Goal: Purchase product/service

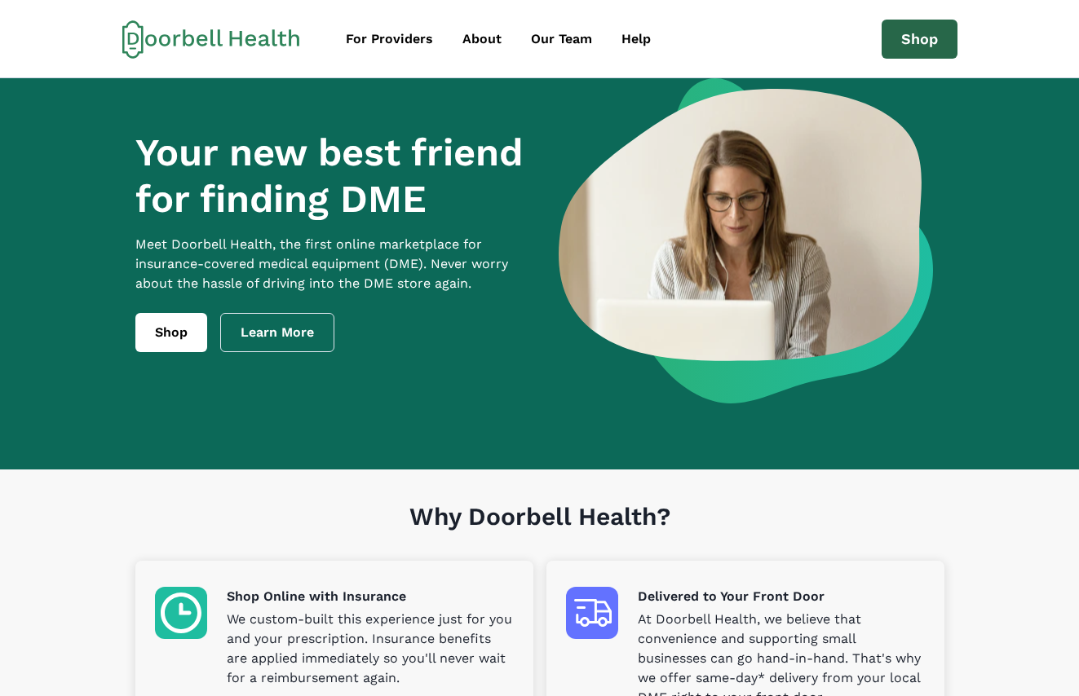
click at [915, 30] on link "Shop" at bounding box center [920, 39] width 76 height 39
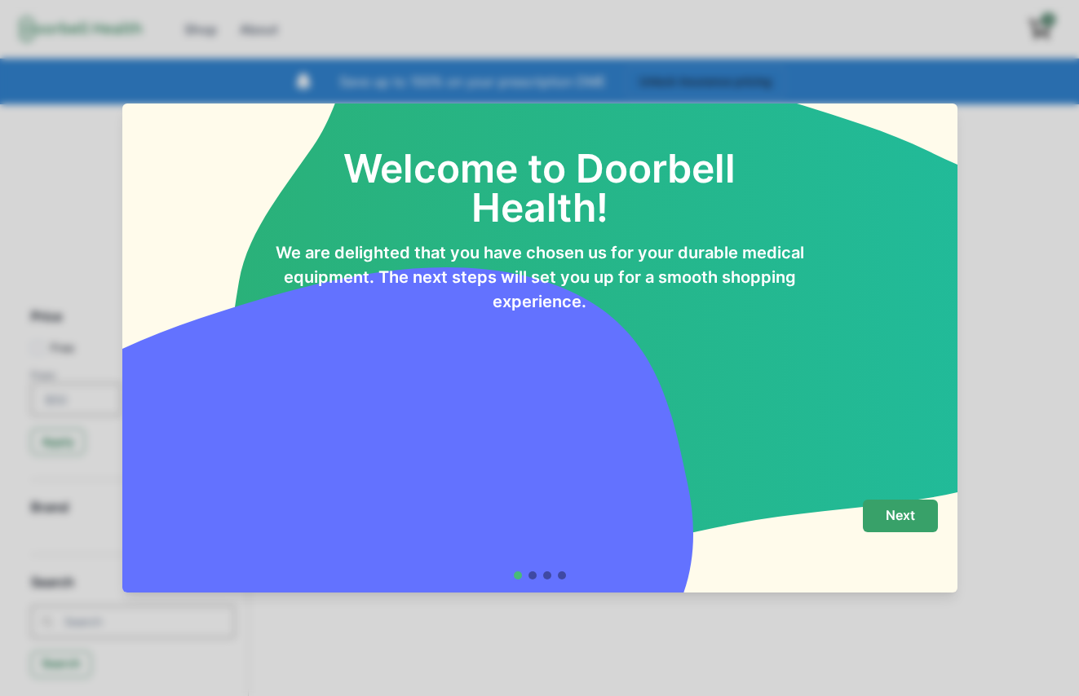
click at [908, 511] on p "Next" at bounding box center [900, 515] width 29 height 15
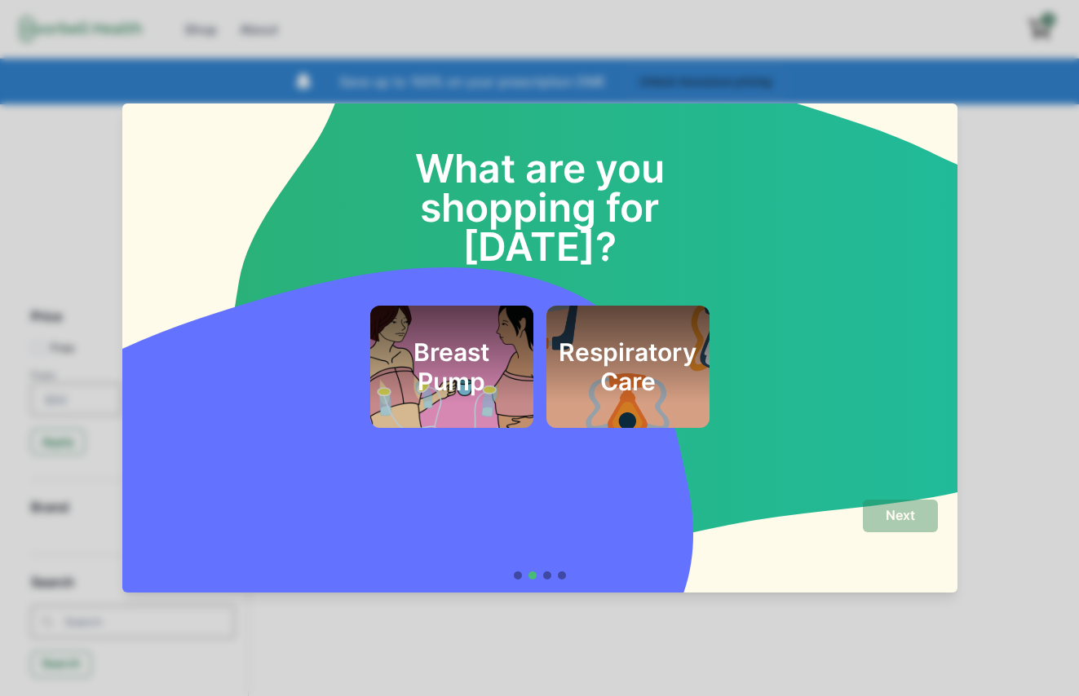
click at [481, 338] on h2 "Breast Pump" at bounding box center [452, 367] width 124 height 59
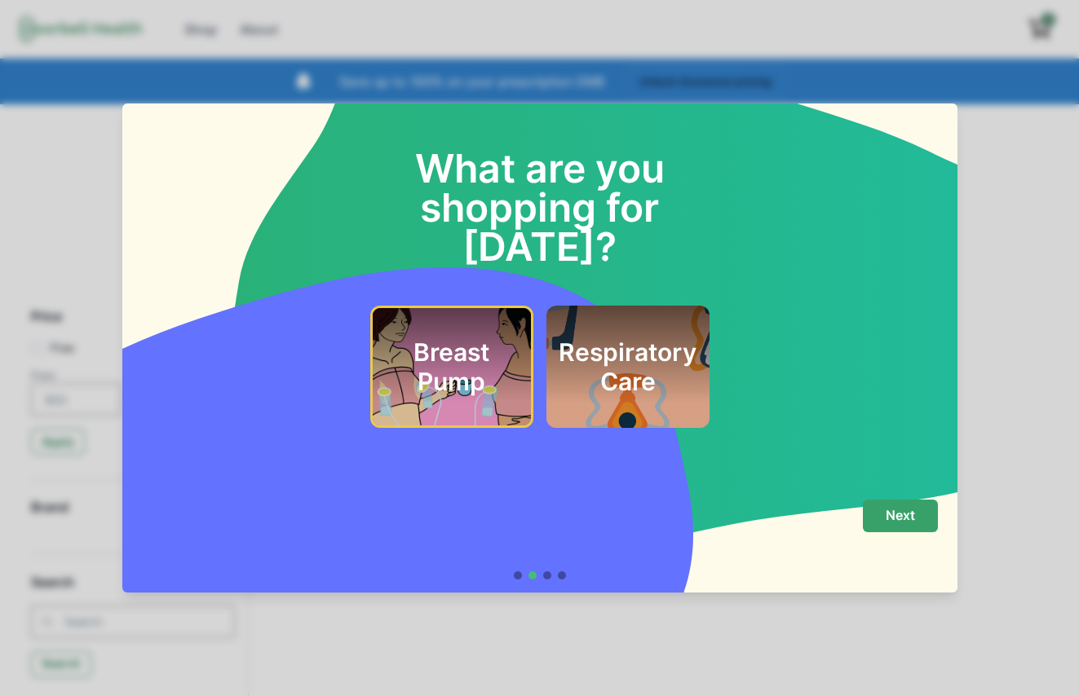
click at [918, 512] on button "Next" at bounding box center [900, 516] width 75 height 33
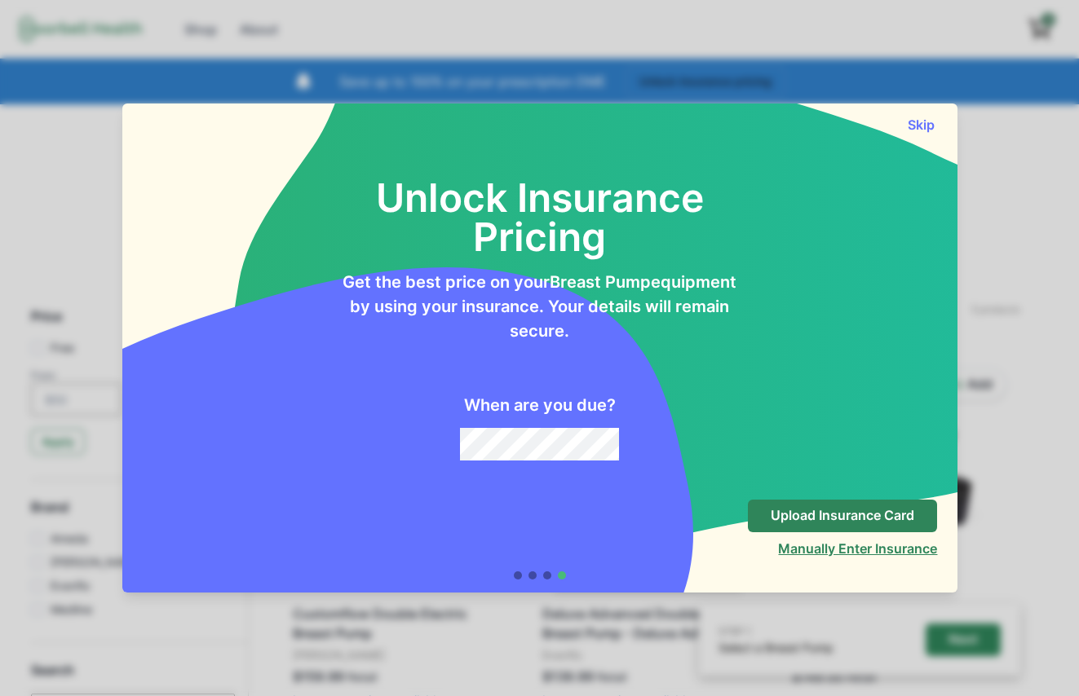
click at [853, 549] on button "Manually Enter Insurance" at bounding box center [857, 549] width 159 height 16
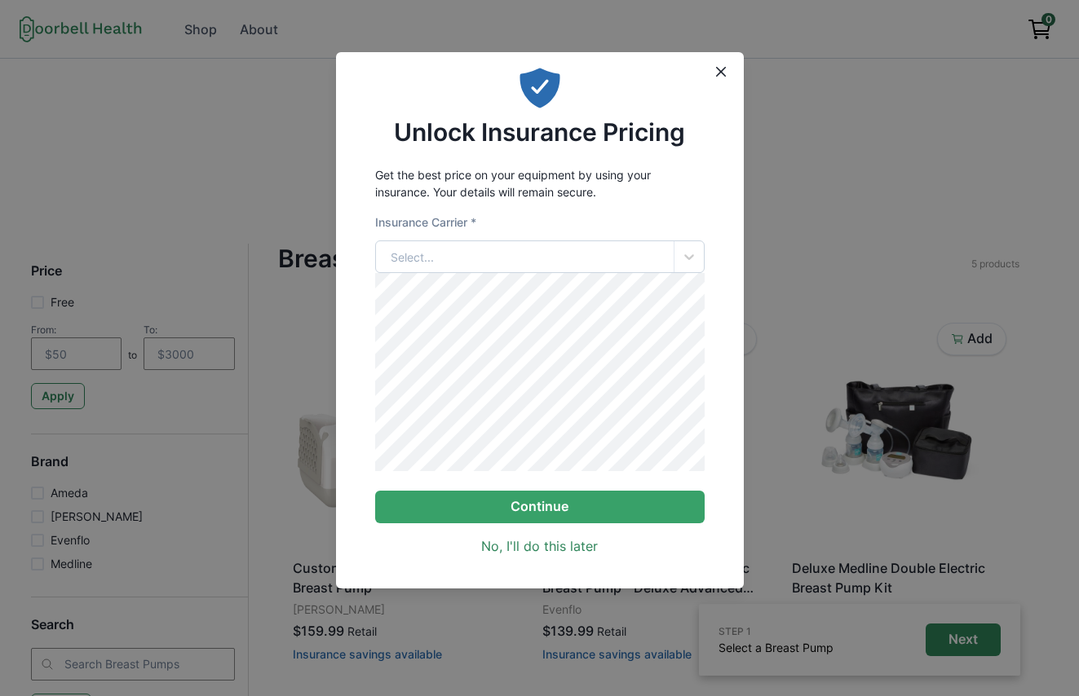
click at [471, 252] on div "Select..." at bounding box center [525, 256] width 298 height 31
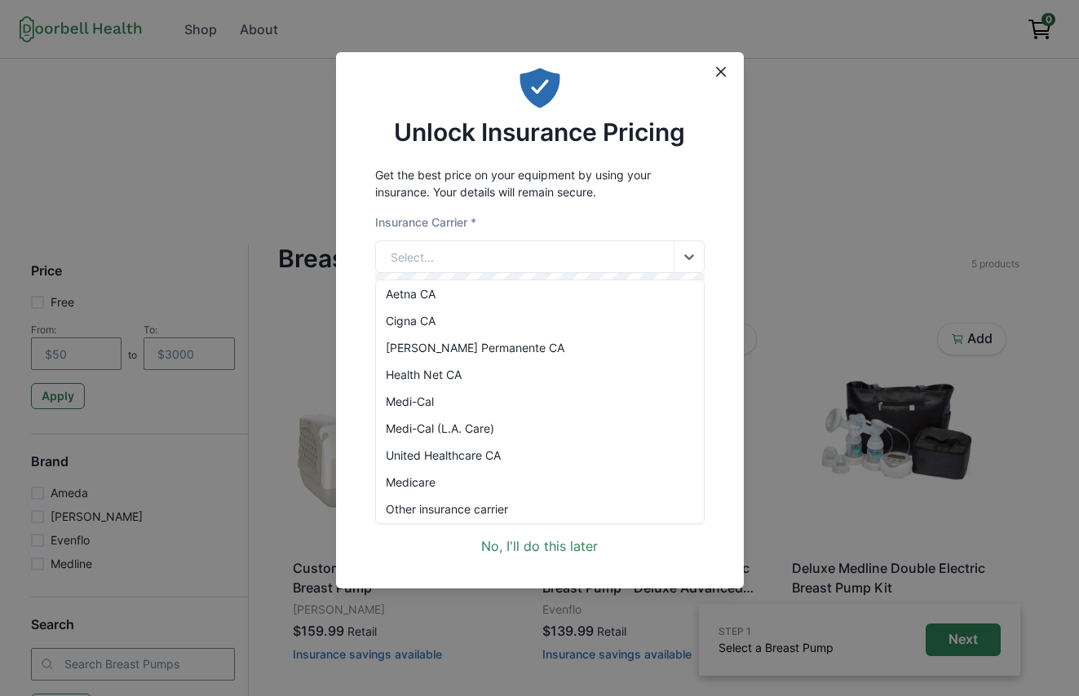
scroll to position [66, 0]
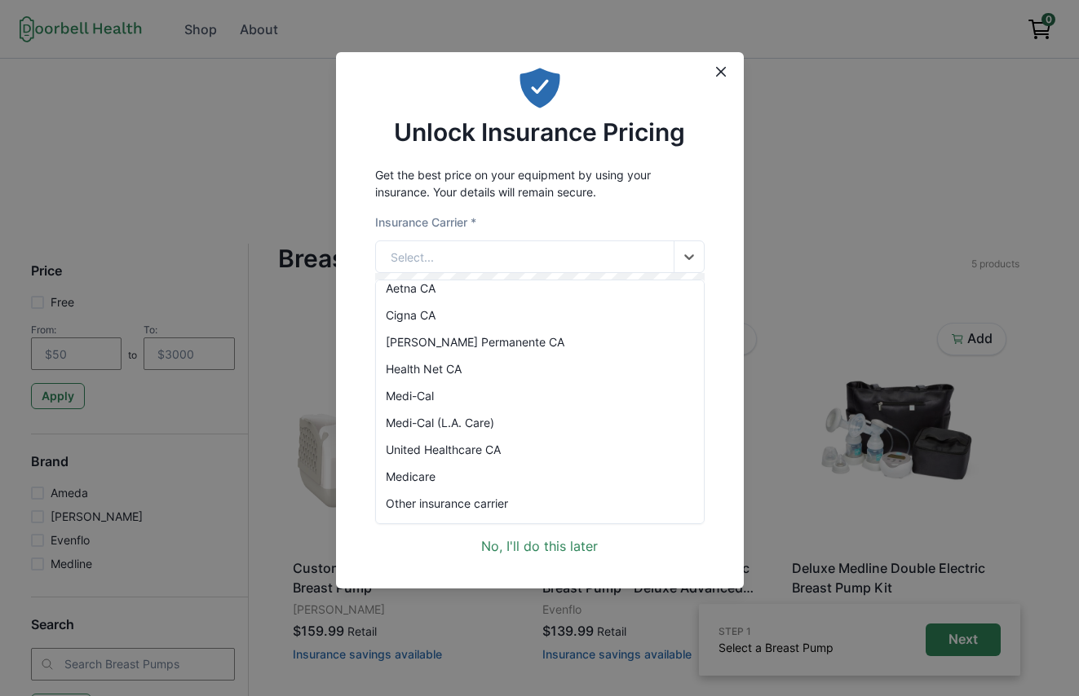
click at [466, 365] on div "Health Net CA" at bounding box center [540, 369] width 328 height 27
